Goal: Check status: Check status

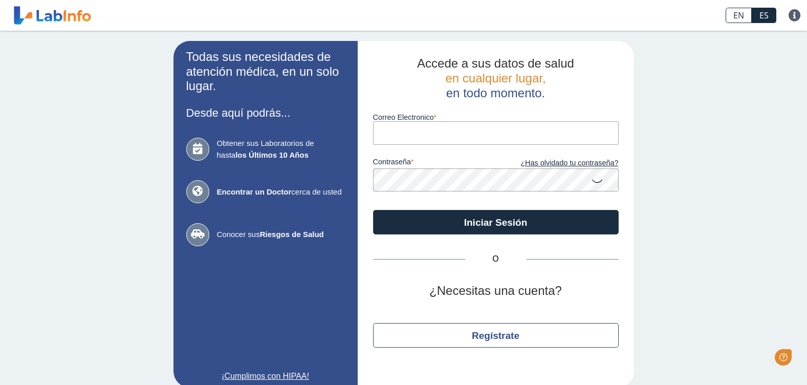
type input "[EMAIL_ADDRESS][DOMAIN_NAME]"
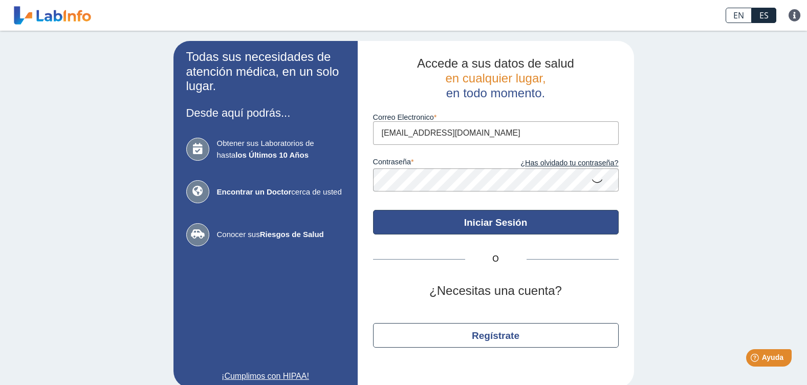
click at [484, 220] on button "Iniciar Sesión" at bounding box center [496, 222] width 246 height 25
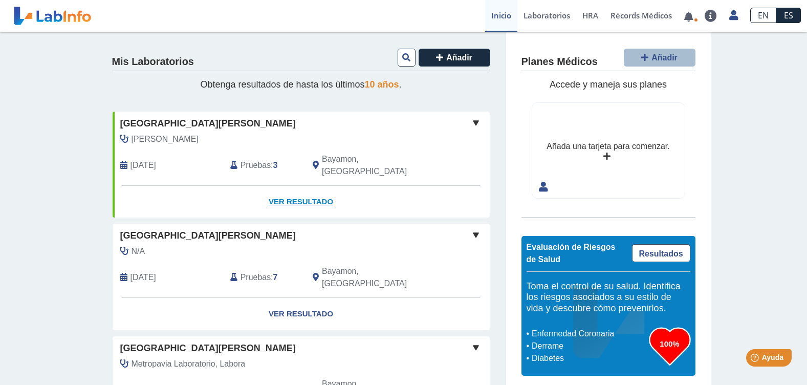
click at [315, 186] on link "Ver Resultado" at bounding box center [301, 202] width 377 height 32
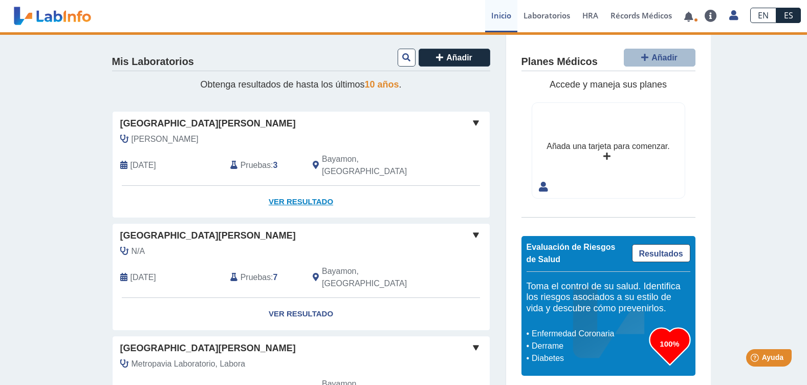
click at [295, 189] on link "Ver Resultado" at bounding box center [301, 202] width 377 height 32
click at [472, 120] on span at bounding box center [476, 123] width 12 height 12
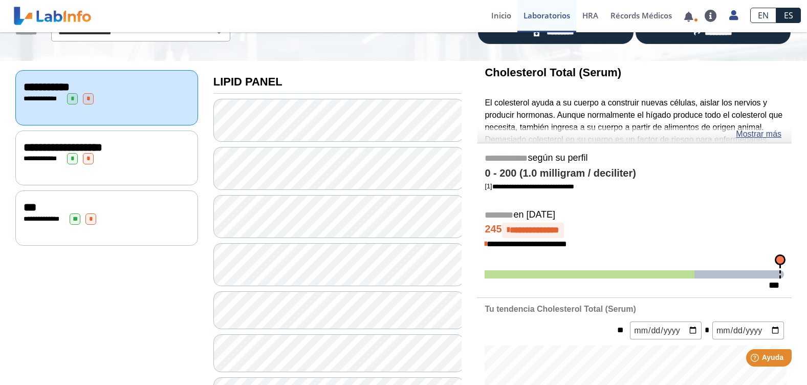
scroll to position [51, 0]
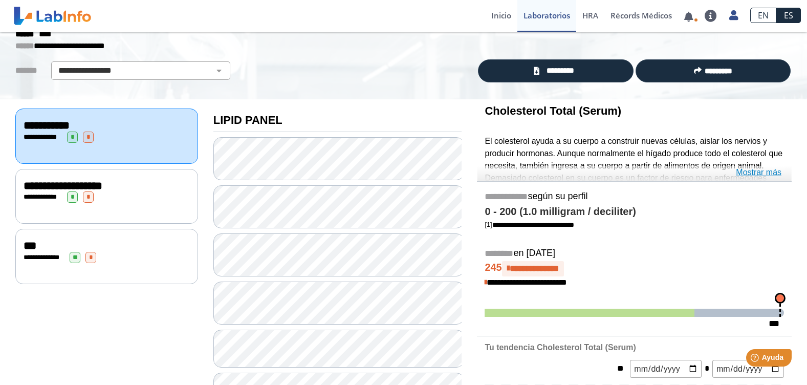
click at [755, 173] on link "Mostrar más" at bounding box center [759, 172] width 46 height 12
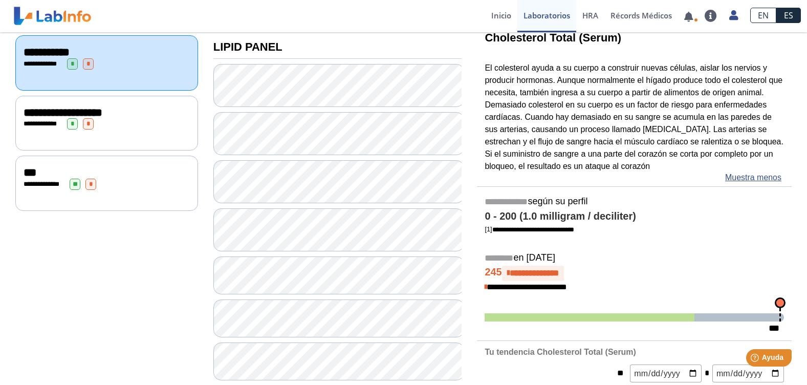
scroll to position [154, 0]
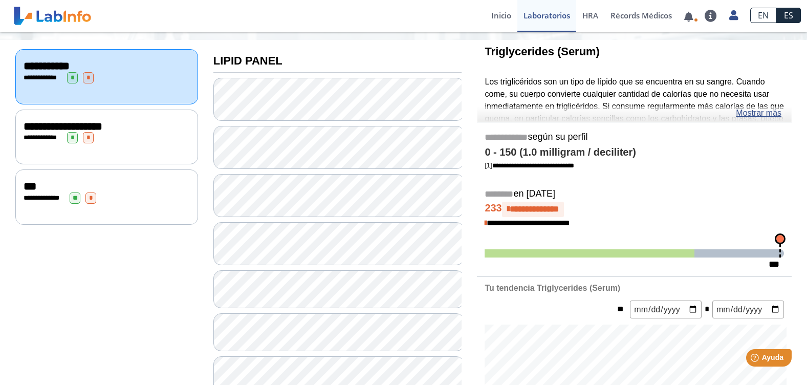
scroll to position [51, 0]
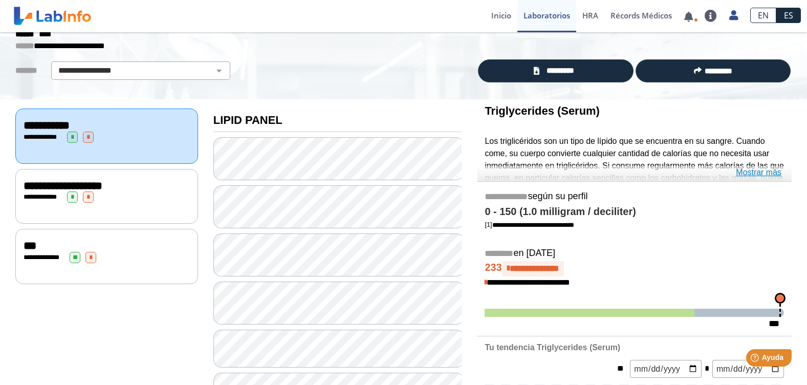
click at [758, 172] on link "Mostrar más" at bounding box center [759, 172] width 46 height 12
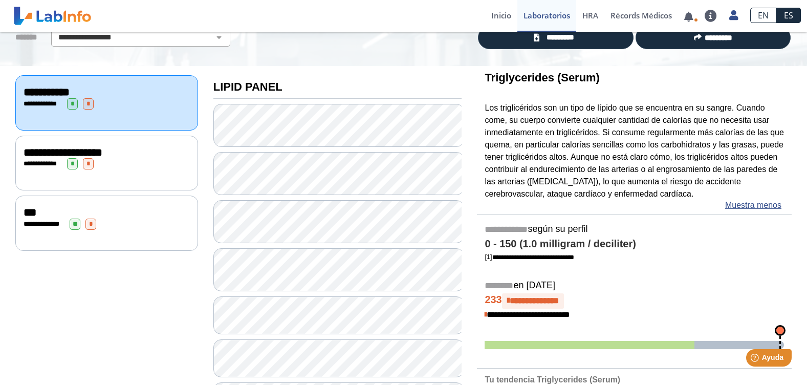
scroll to position [102, 0]
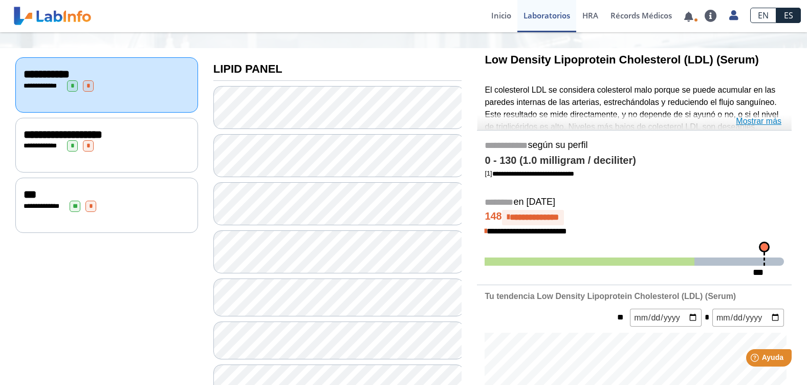
click at [774, 122] on link "Mostrar más" at bounding box center [759, 121] width 46 height 12
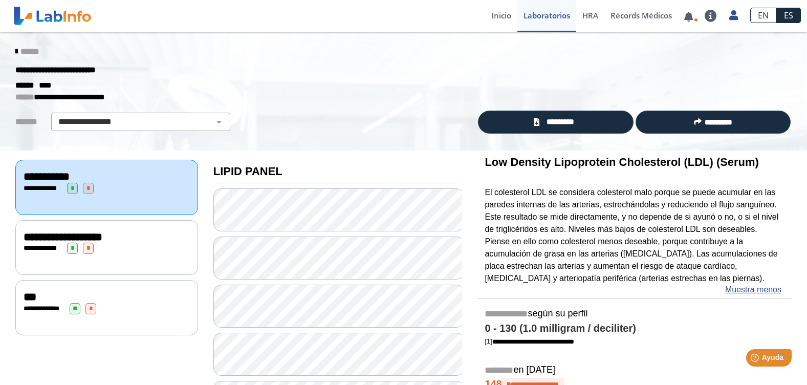
click at [102, 240] on span "**********" at bounding box center [63, 236] width 79 height 11
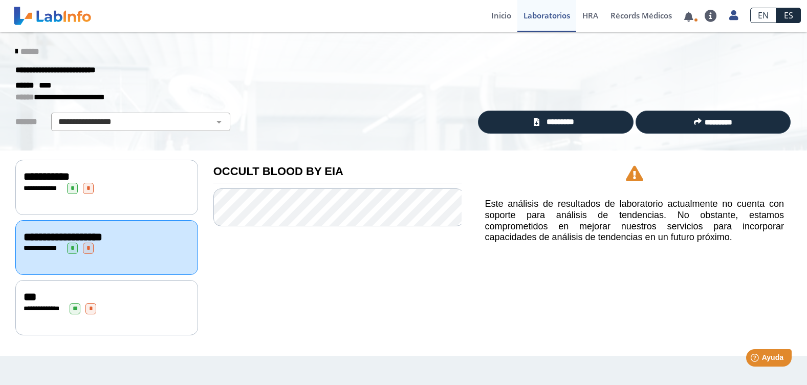
click at [127, 299] on div "**********" at bounding box center [106, 307] width 183 height 55
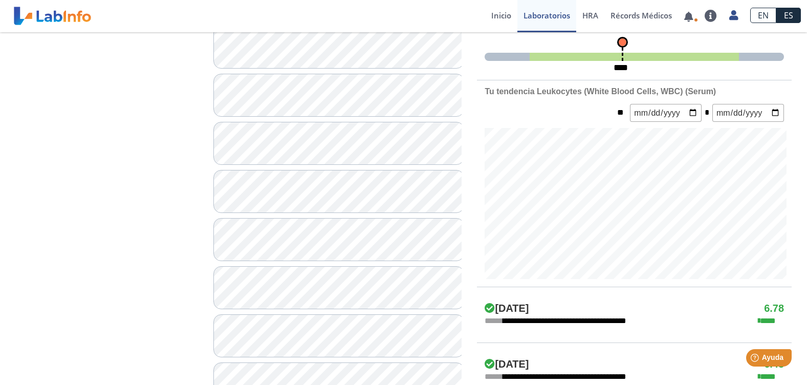
scroll to position [358, 0]
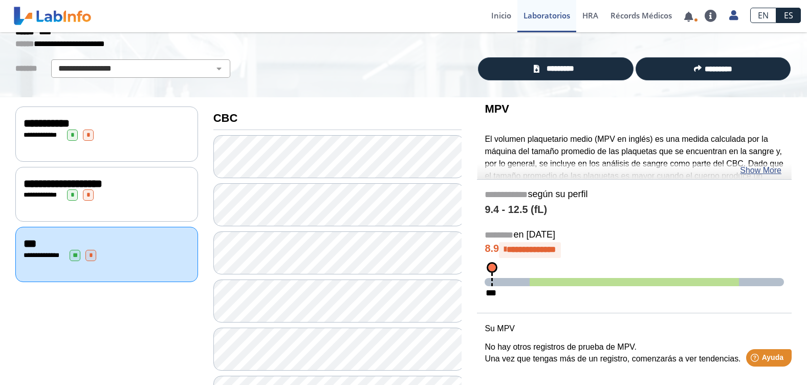
scroll to position [51, 0]
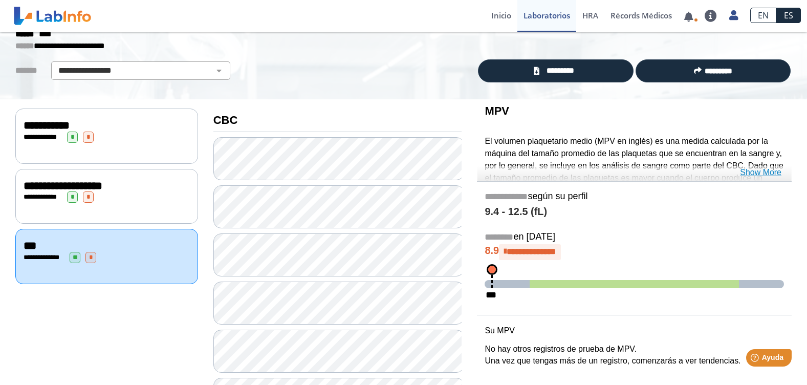
click at [767, 172] on link "Show More" at bounding box center [760, 172] width 41 height 12
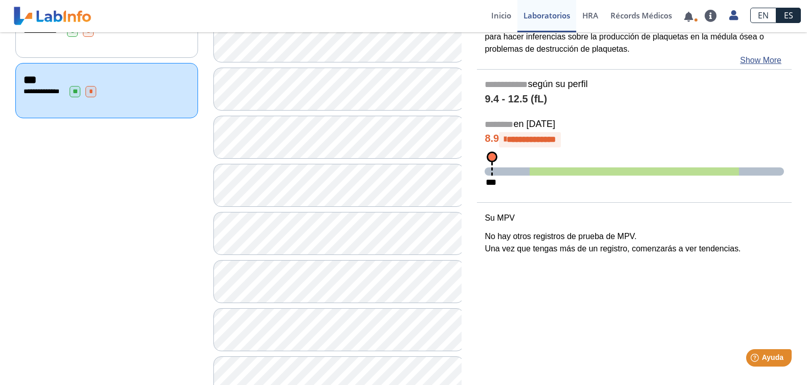
scroll to position [0, 0]
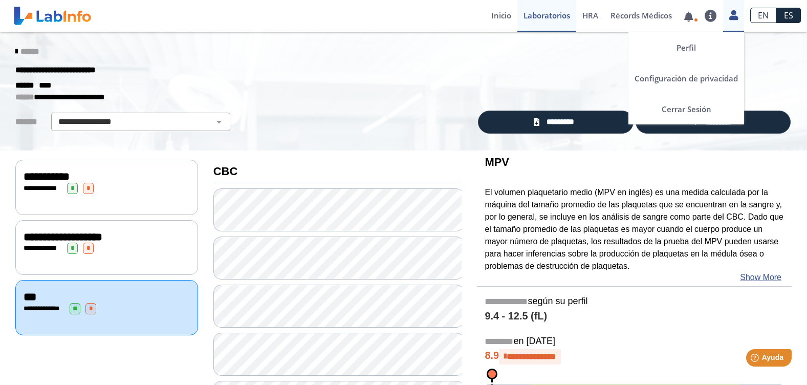
click at [736, 15] on icon at bounding box center [734, 15] width 9 height 8
click at [694, 107] on link "Cerrar Sesión" at bounding box center [687, 109] width 116 height 31
